Goal: Check status: Check status

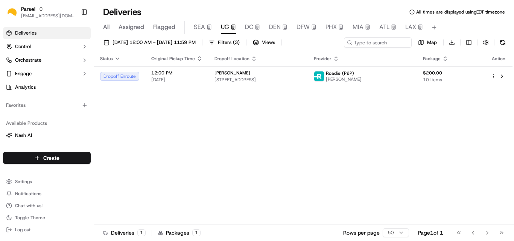
click at [213, 143] on div "Status Original Pickup Time Dropoff Location Provider Package Action Dropoff En…" at bounding box center [303, 137] width 418 height 173
